Goal: Check status: Check status

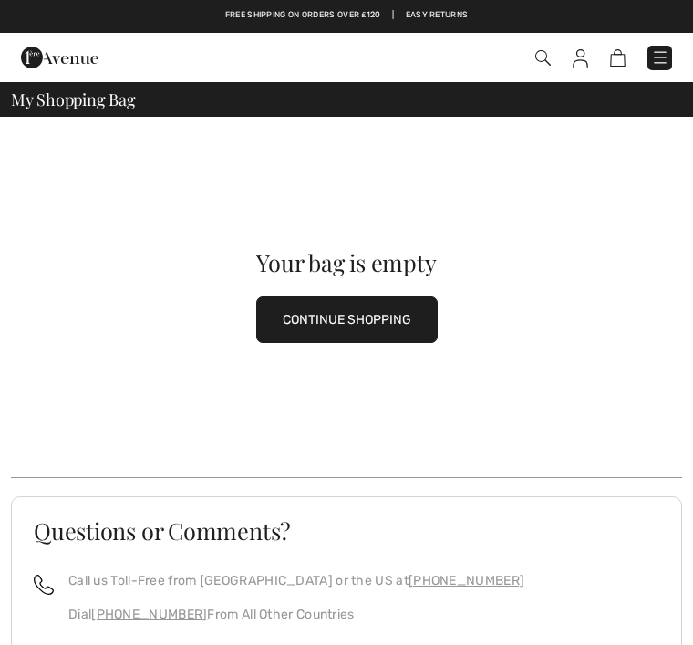
click at [663, 60] on img at bounding box center [660, 57] width 18 height 18
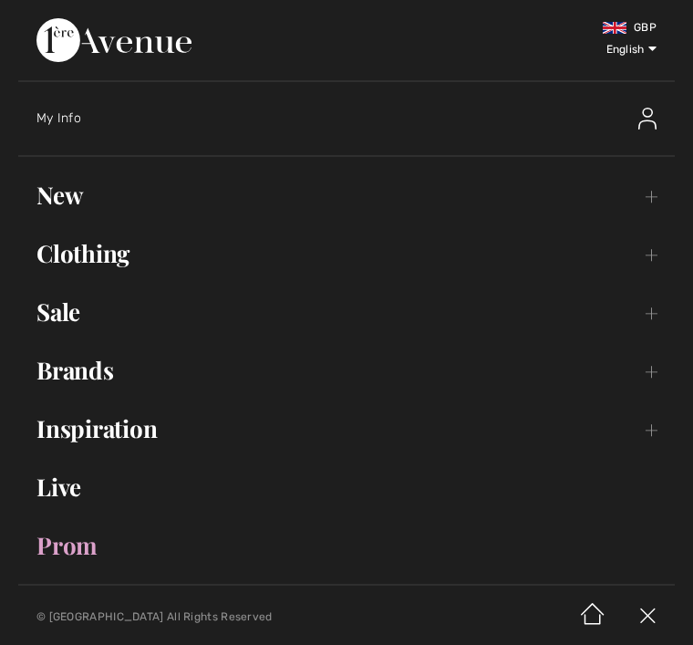
click at [78, 105] on div "My Info" at bounding box center [355, 118] width 638 height 58
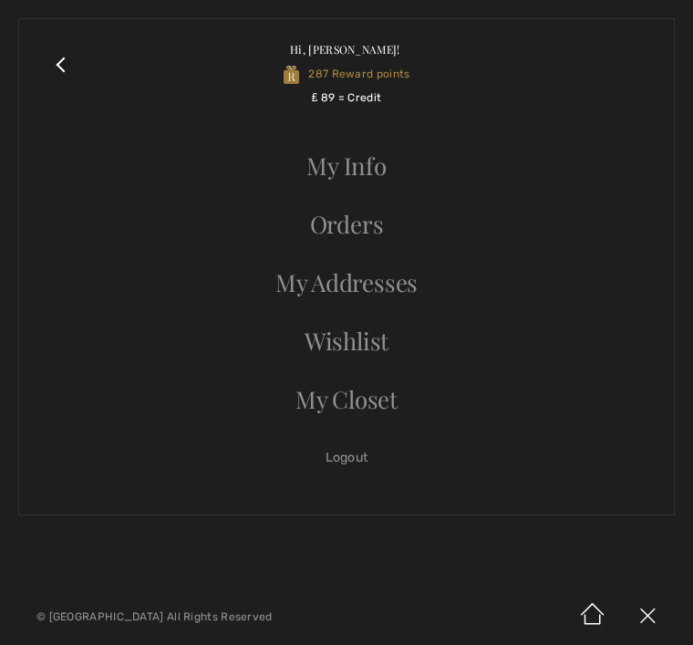
click at [360, 226] on link "Orders" at bounding box center [346, 224] width 618 height 40
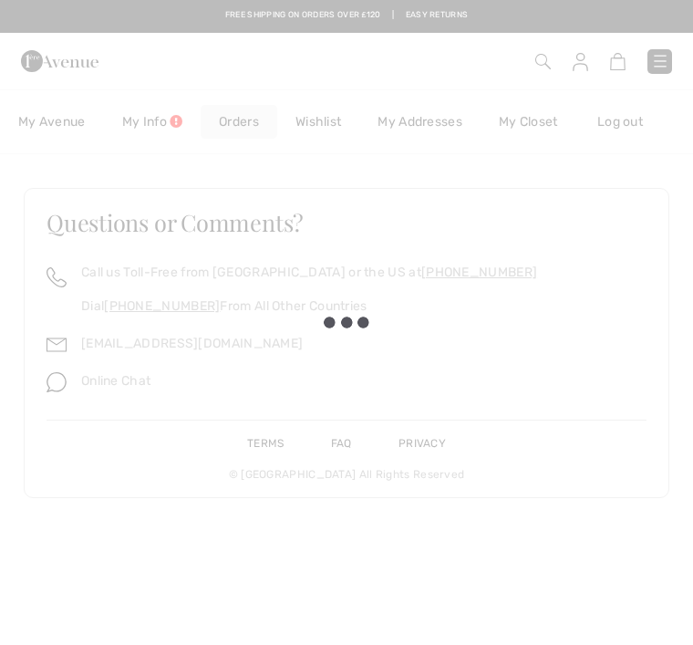
checkbox input "true"
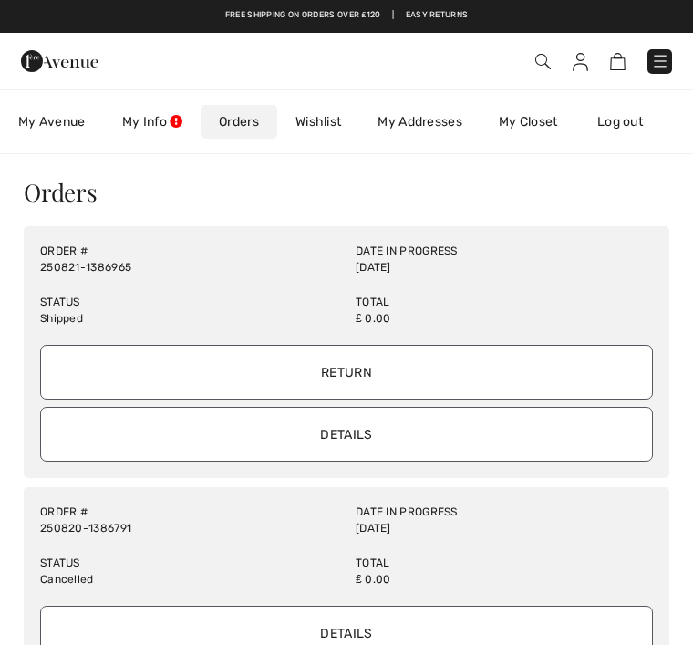
click at [398, 432] on input "Details" at bounding box center [346, 434] width 613 height 55
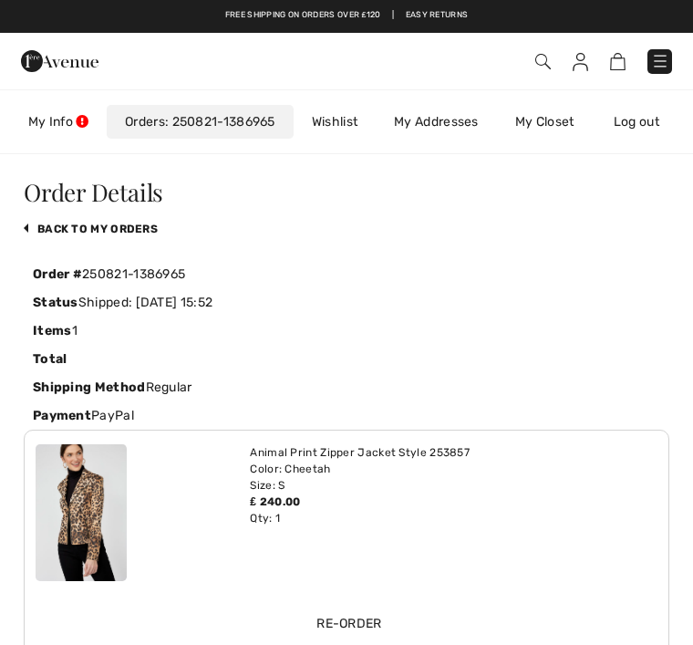
scroll to position [0, 106]
